Goal: Find specific page/section: Find specific page/section

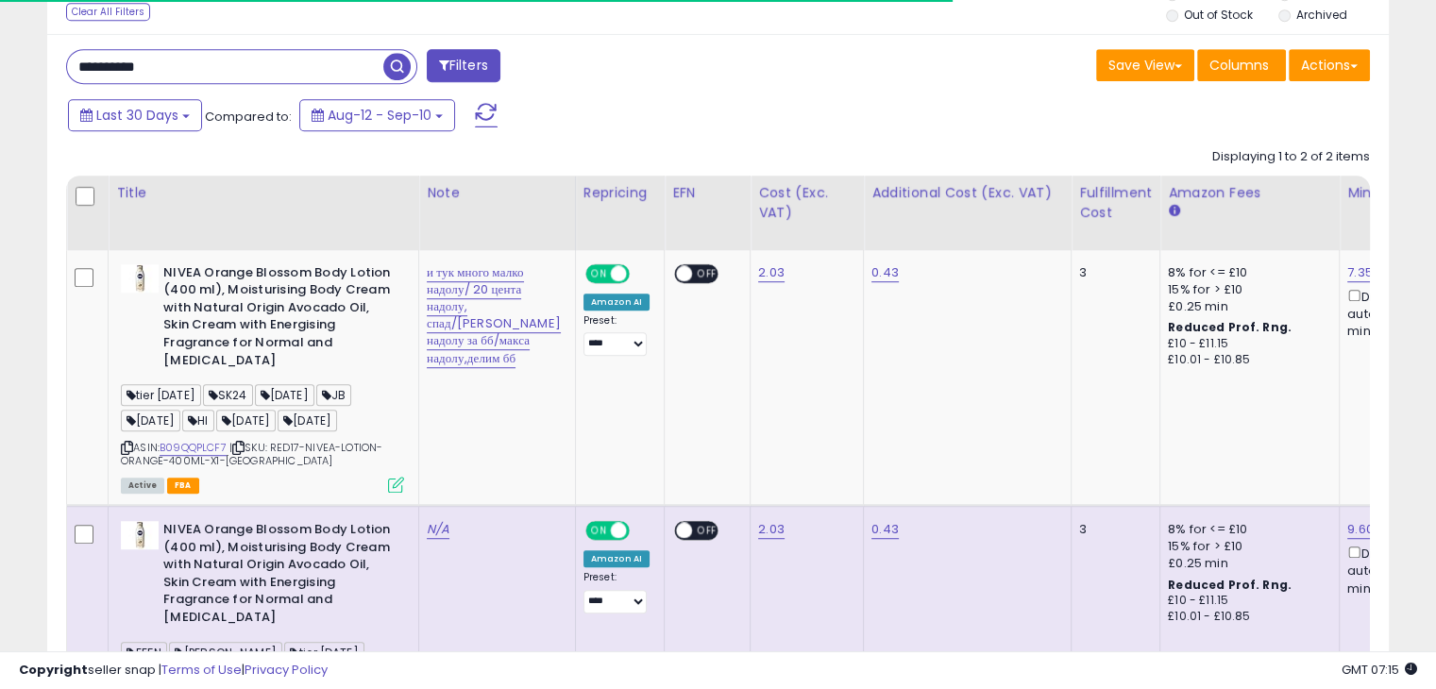
scroll to position [987, 0]
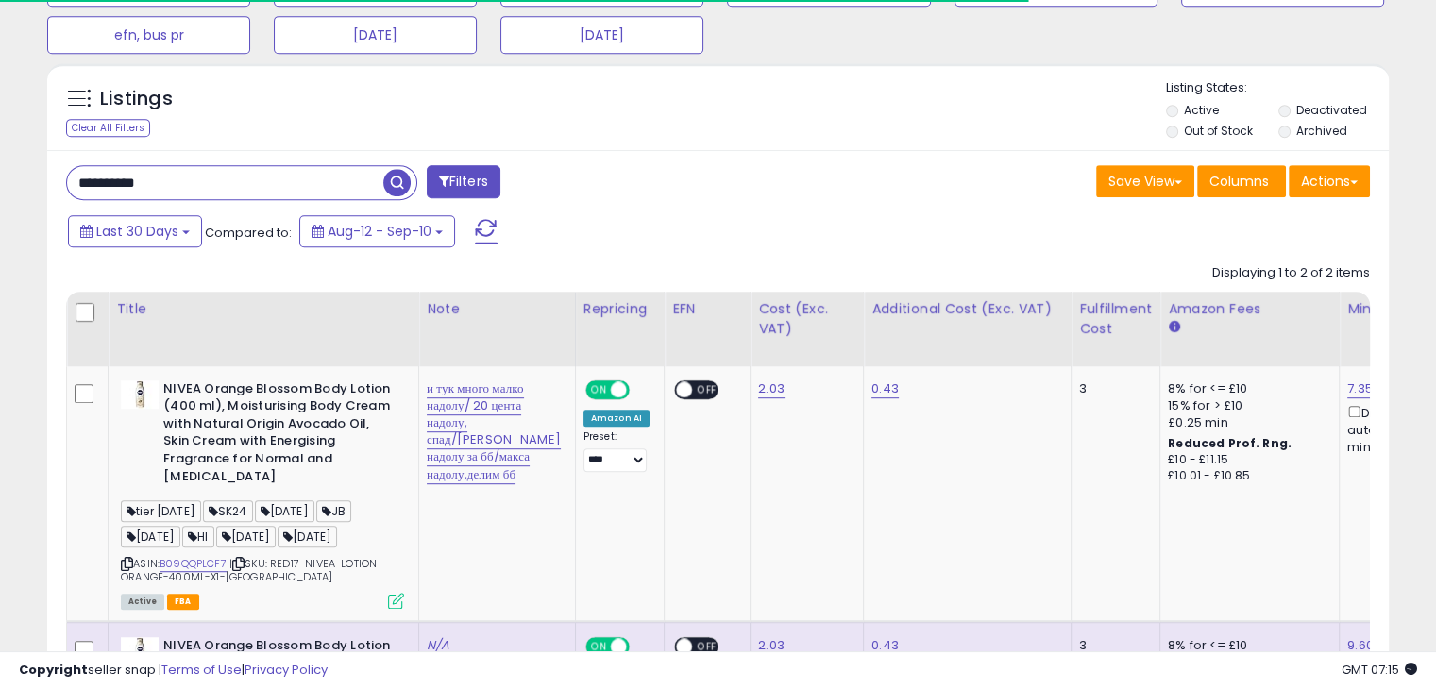
click at [179, 166] on input "**********" at bounding box center [225, 182] width 316 height 33
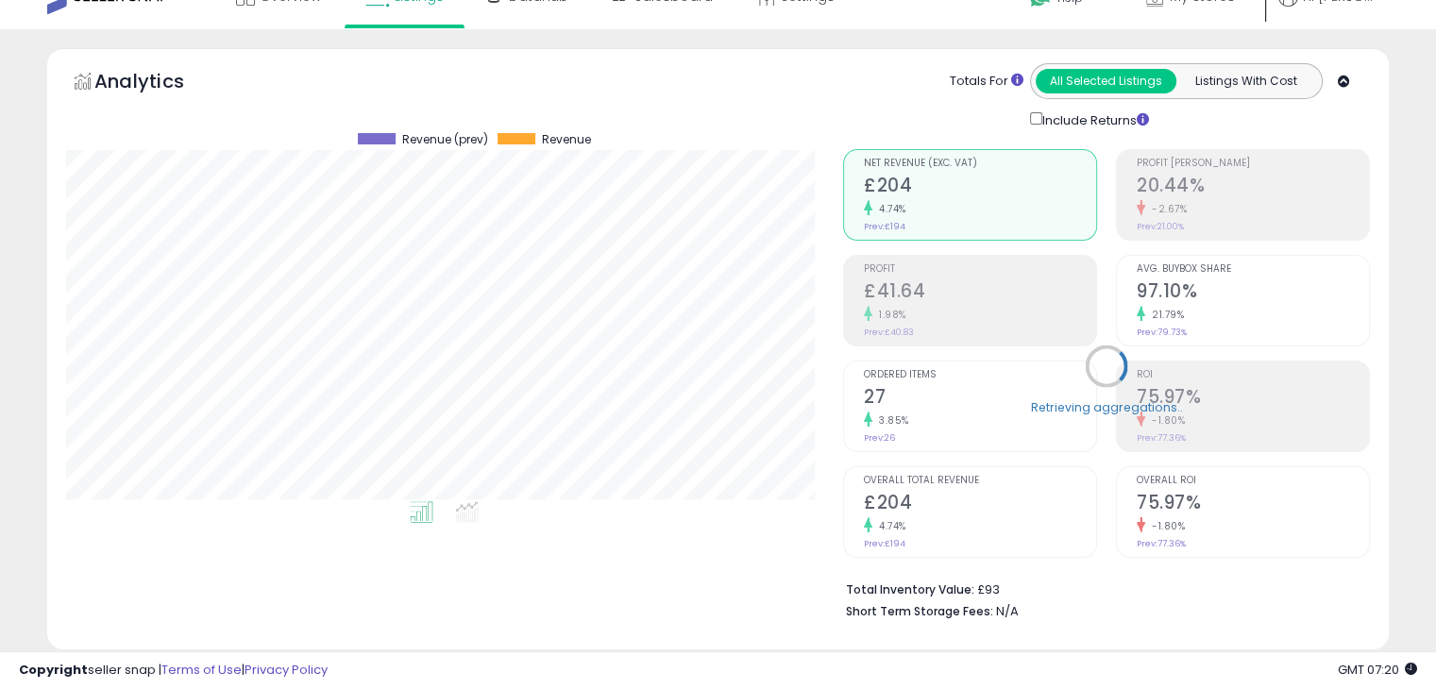
scroll to position [0, 0]
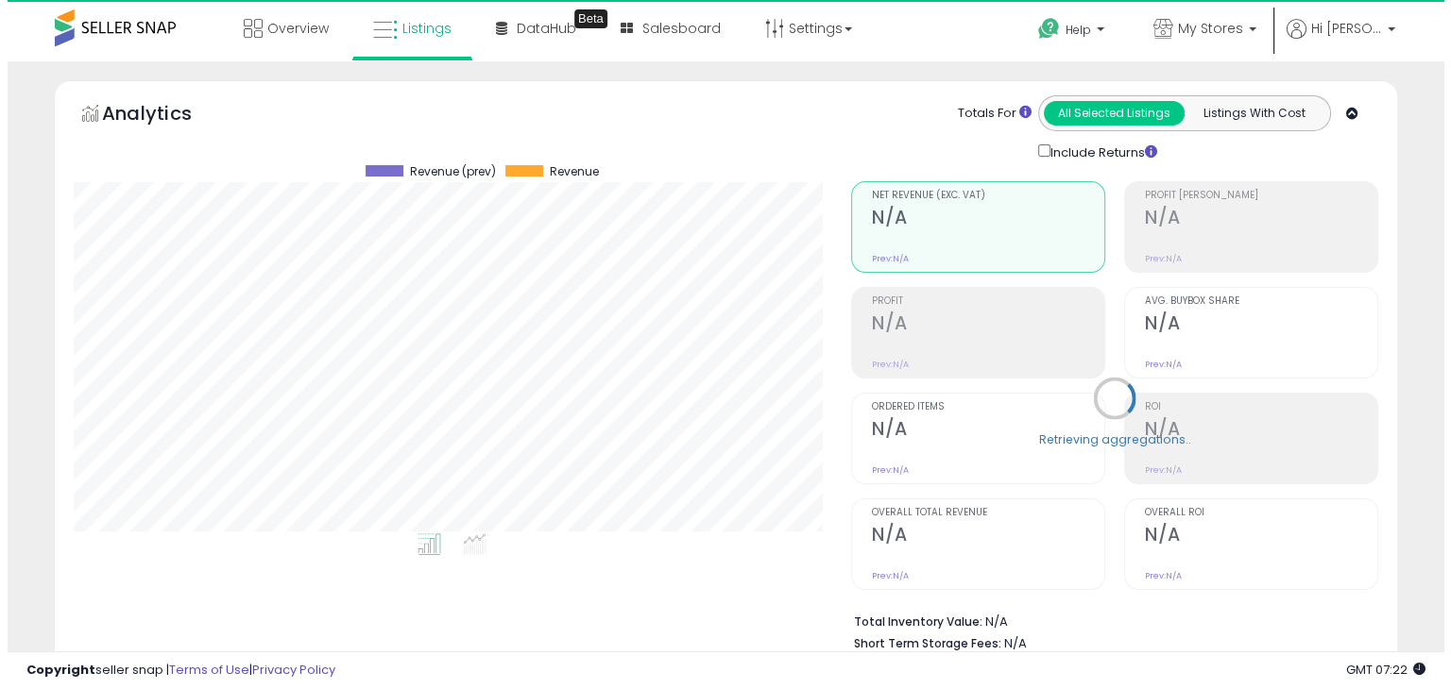
scroll to position [386, 776]
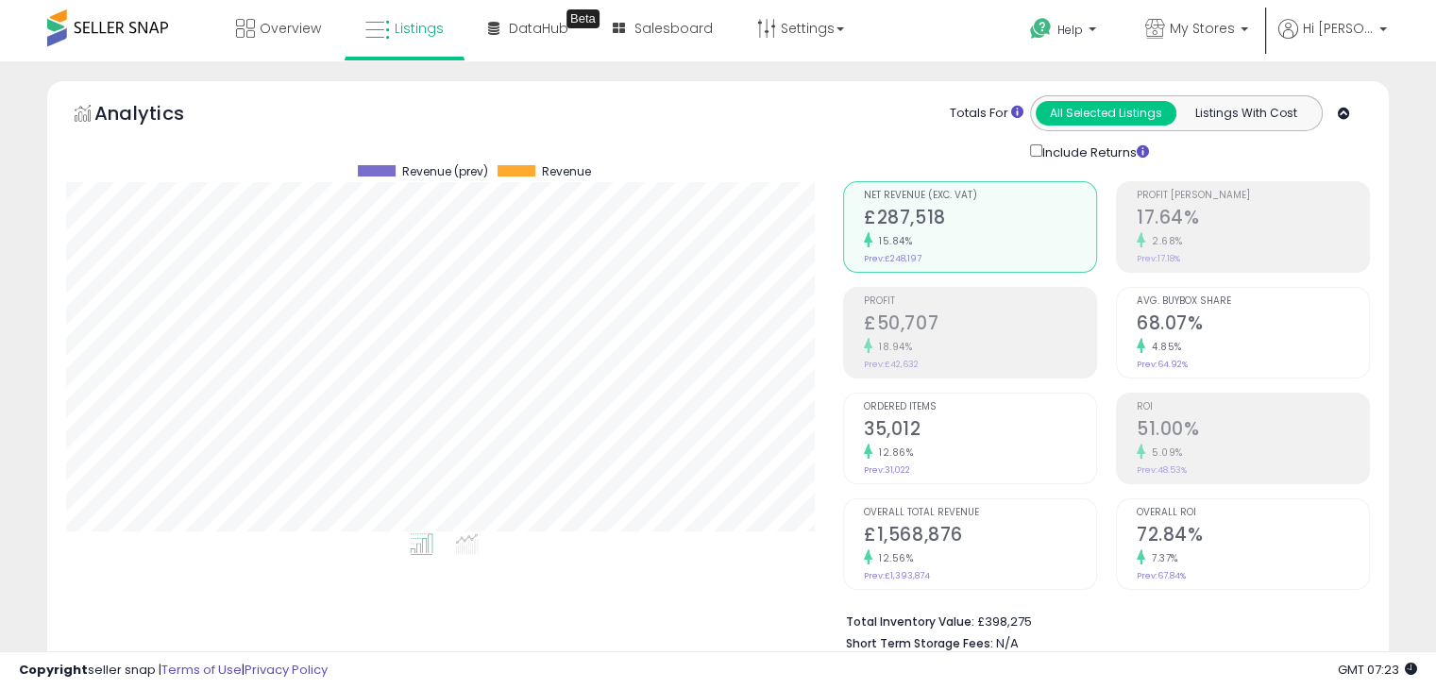
click at [1264, 232] on div "2.68%" at bounding box center [1253, 241] width 232 height 18
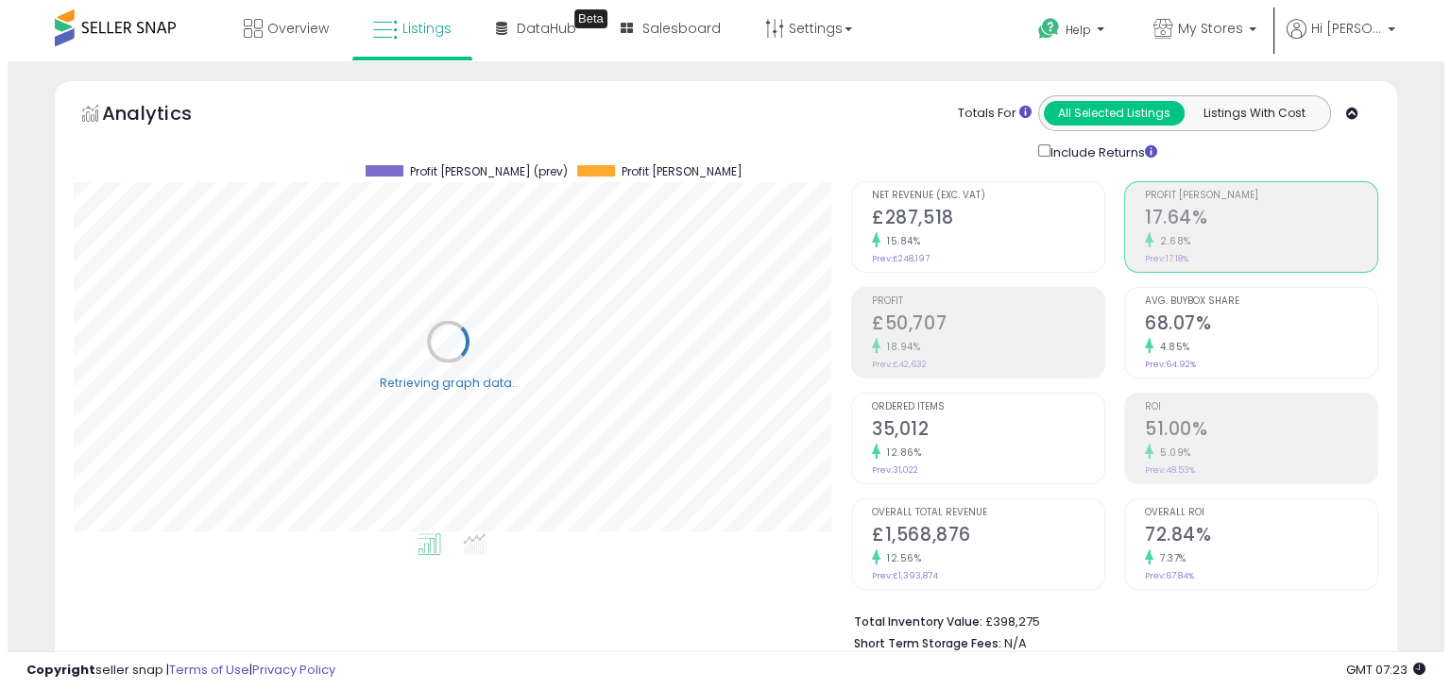
scroll to position [944021, 943631]
click at [913, 319] on h2 "£50,707" at bounding box center [980, 325] width 232 height 25
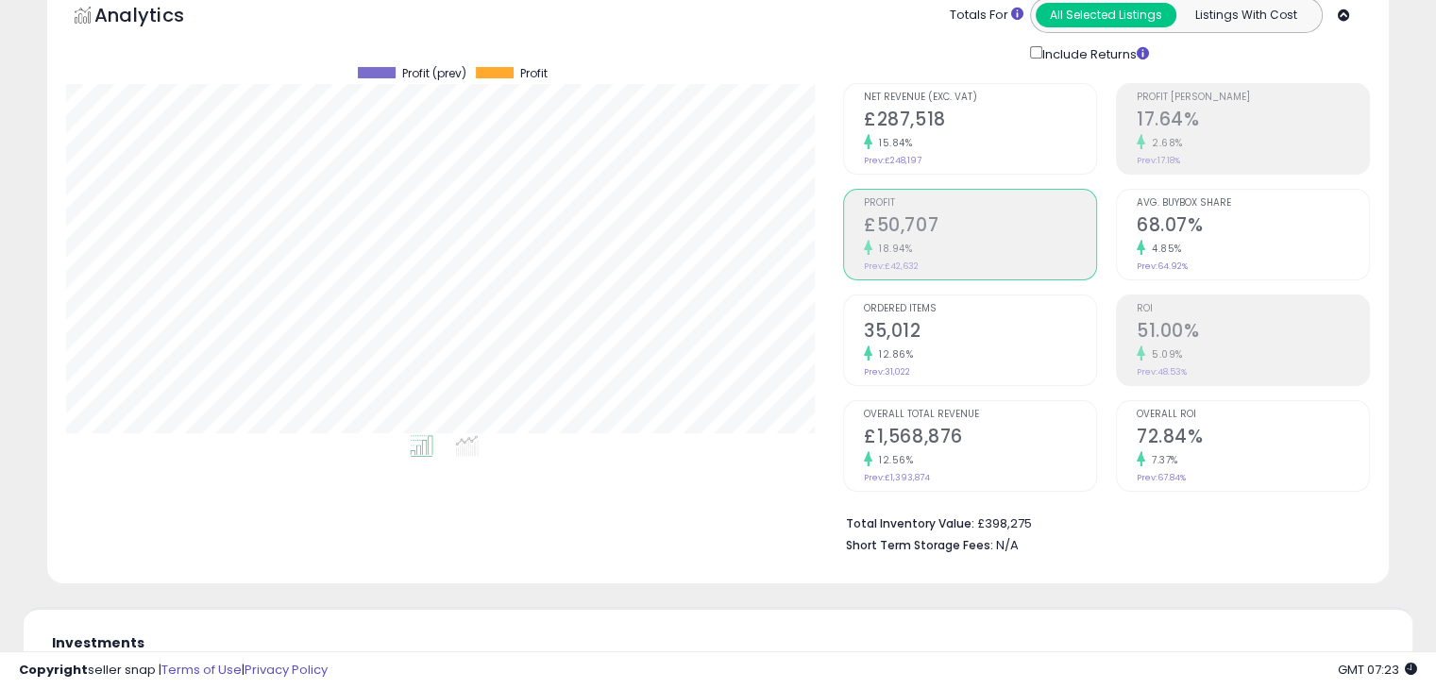
scroll to position [0, 0]
